Goal: Task Accomplishment & Management: Manage account settings

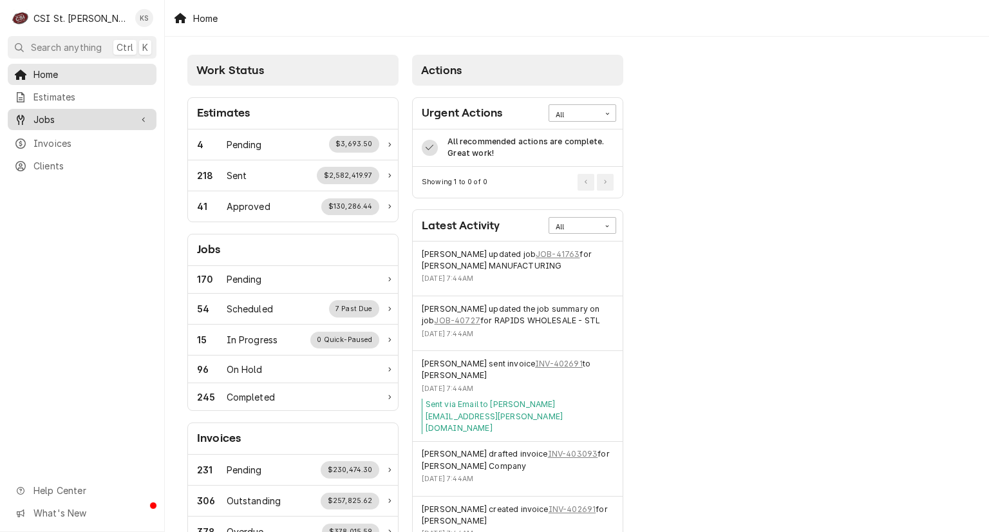
click at [68, 117] on span "Jobs" at bounding box center [81, 120] width 97 height 14
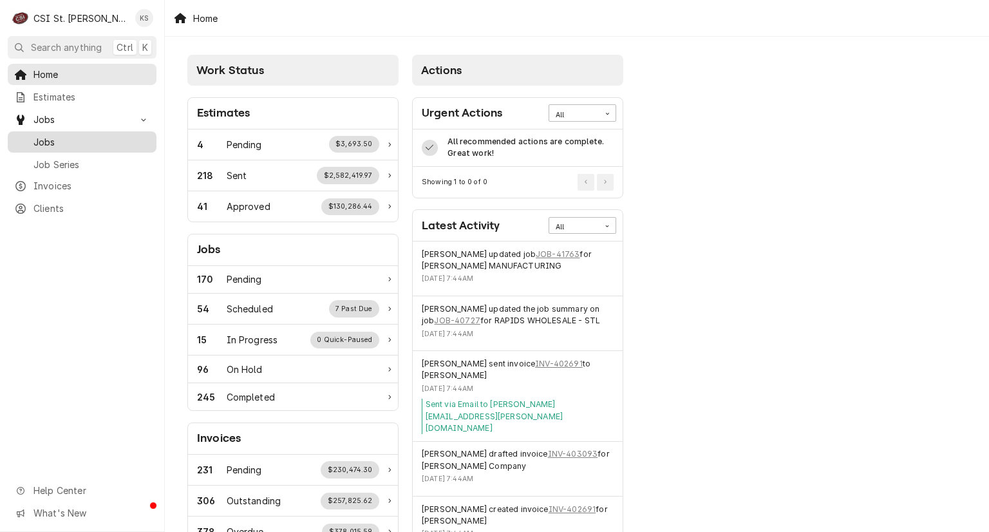
click at [44, 142] on span "Jobs" at bounding box center [91, 142] width 117 height 14
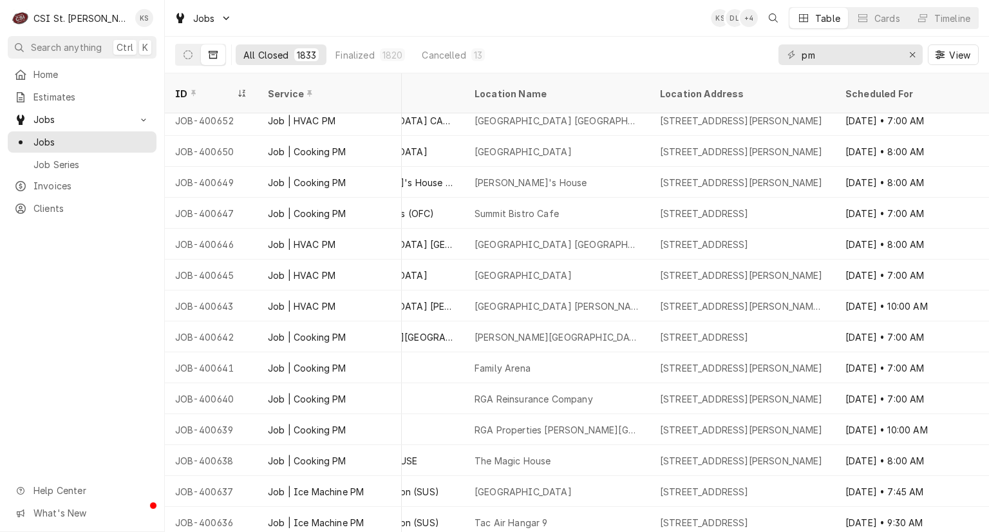
scroll to position [3467, 556]
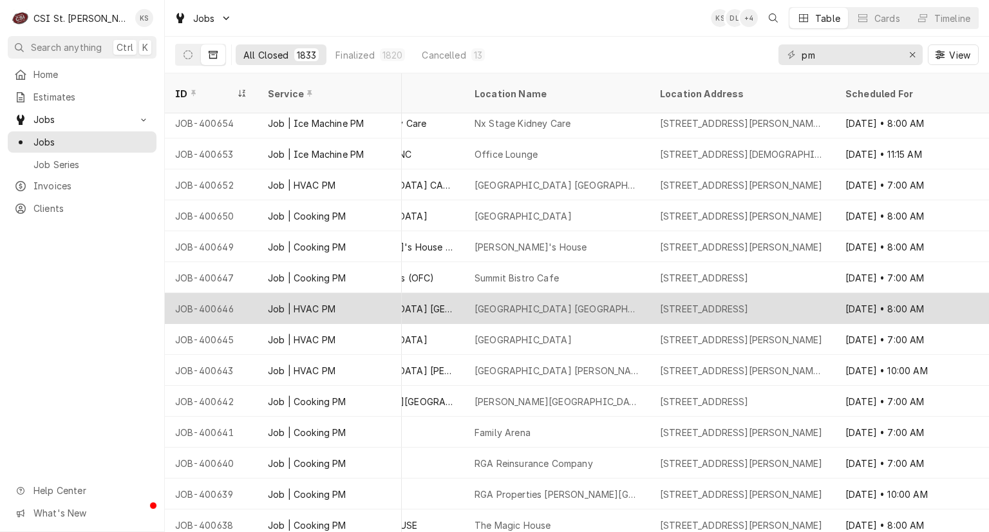
click at [747, 302] on div "[STREET_ADDRESS]" at bounding box center [704, 309] width 89 height 14
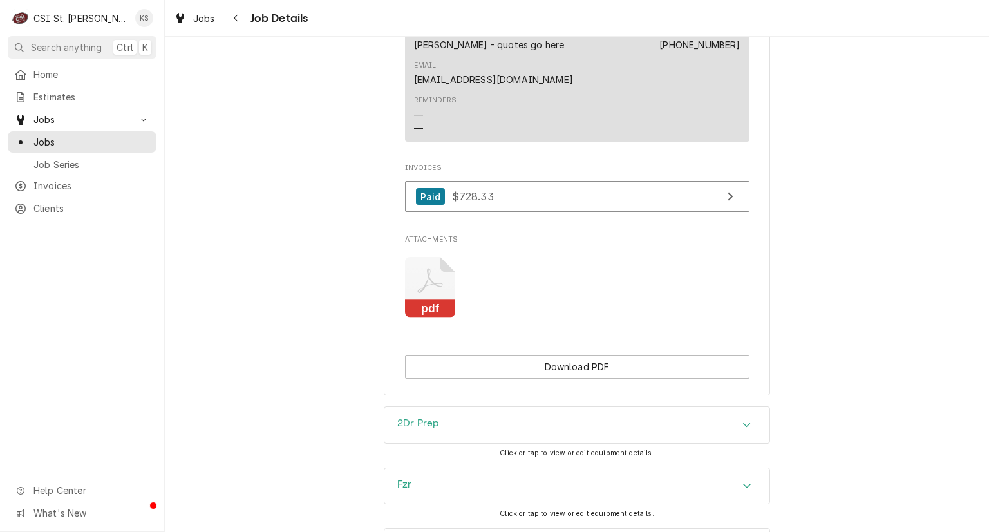
scroll to position [1287, 0]
click at [425, 266] on icon "Attachments" at bounding box center [430, 287] width 51 height 61
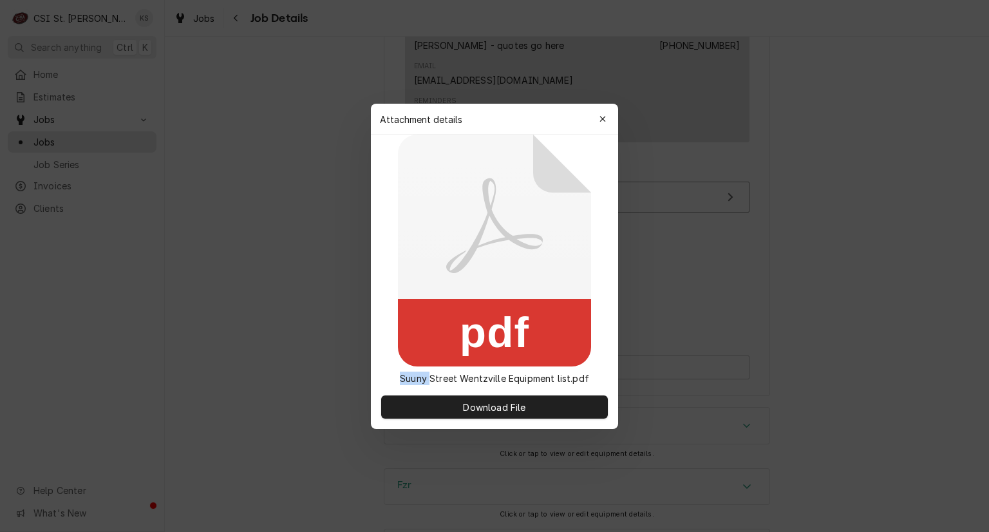
click at [425, 266] on icon at bounding box center [494, 251] width 193 height 232
click at [423, 266] on icon at bounding box center [494, 251] width 193 height 232
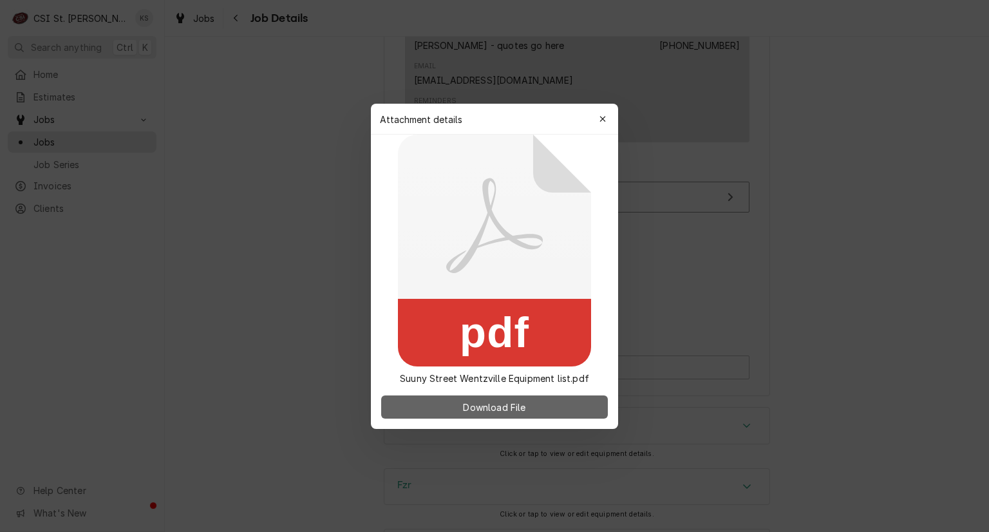
click at [543, 403] on button "Download File" at bounding box center [494, 406] width 227 height 23
